Goal: Find specific page/section: Find specific page/section

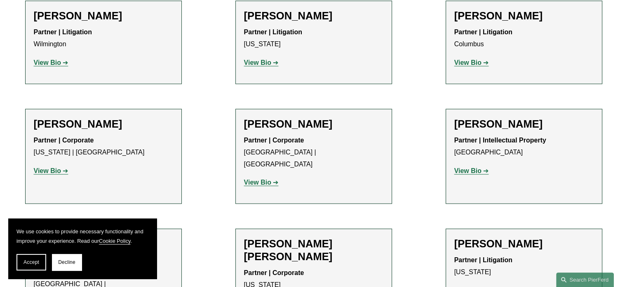
scroll to position [2144, 0]
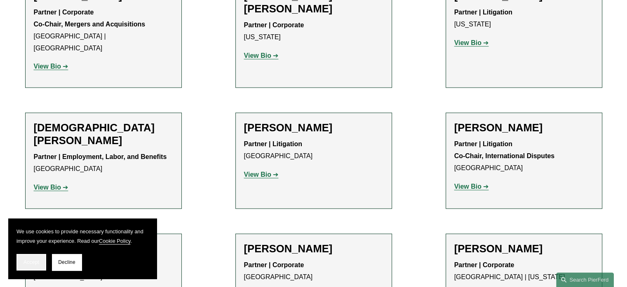
click at [35, 260] on span "Accept" at bounding box center [32, 262] width 16 height 6
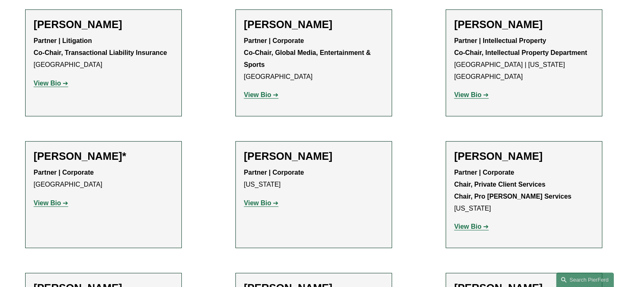
scroll to position [8742, 0]
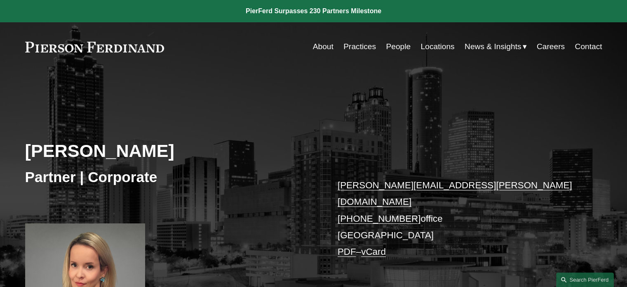
click at [428, 54] on link "Locations" at bounding box center [438, 47] width 34 height 16
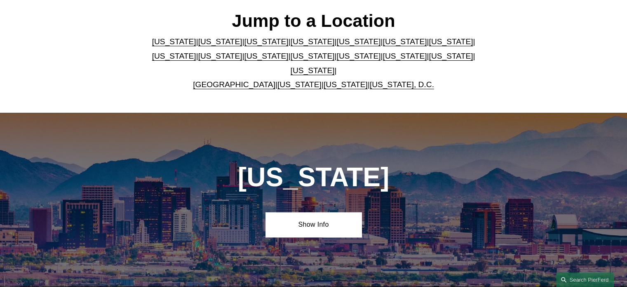
scroll to position [289, 0]
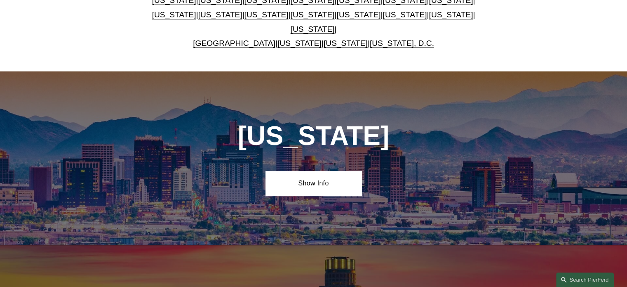
click at [363, 11] on p "Arizona | California | Colorado | Delaware | Florida | Georgia | Illinois | Mas…" at bounding box center [313, 21] width 337 height 57
click at [383, 5] on link "[US_STATE]" at bounding box center [405, 0] width 44 height 9
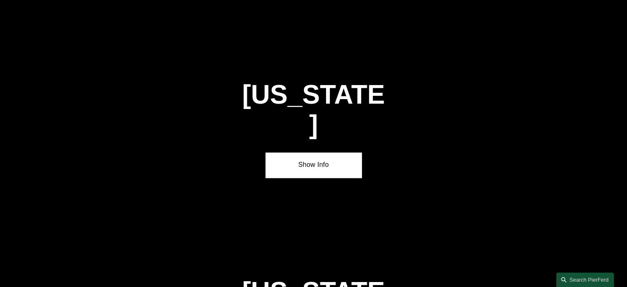
scroll to position [1222, 0]
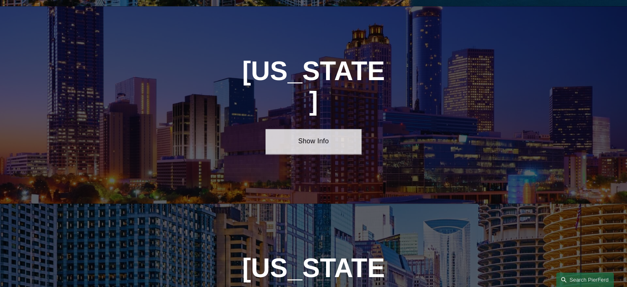
click at [332, 129] on link "Show Info" at bounding box center [314, 141] width 96 height 25
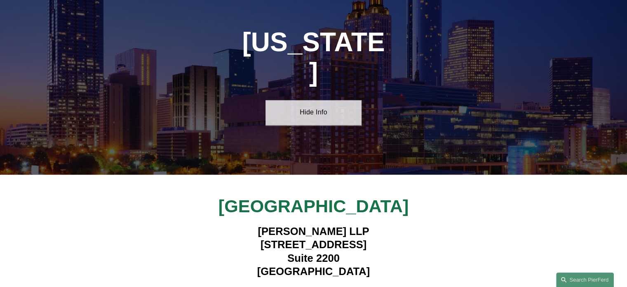
scroll to position [1263, 0]
